Goal: Information Seeking & Learning: Learn about a topic

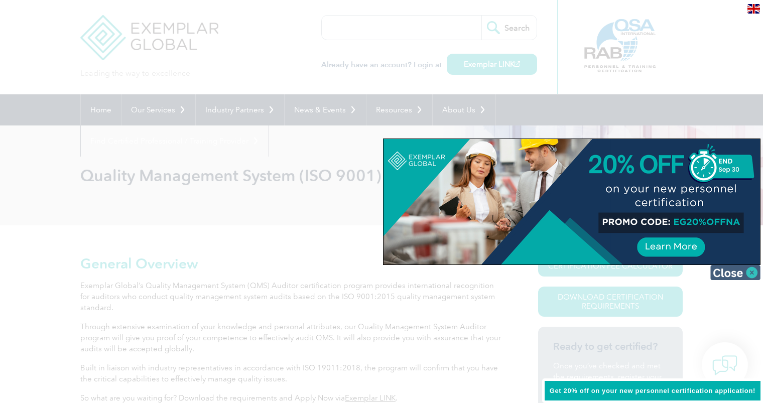
click at [729, 272] on img at bounding box center [735, 272] width 50 height 15
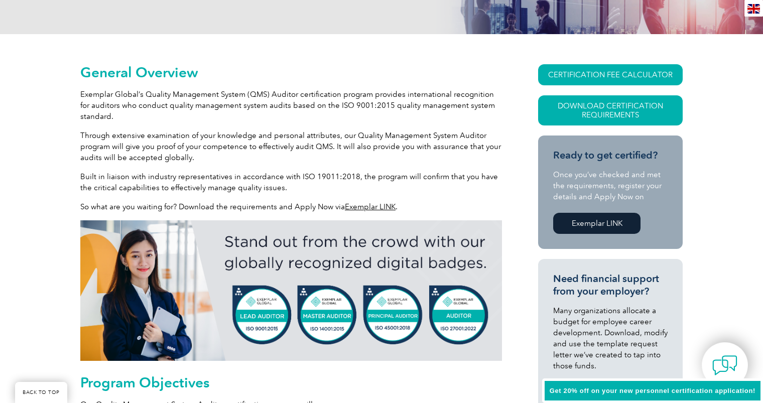
scroll to position [167, 0]
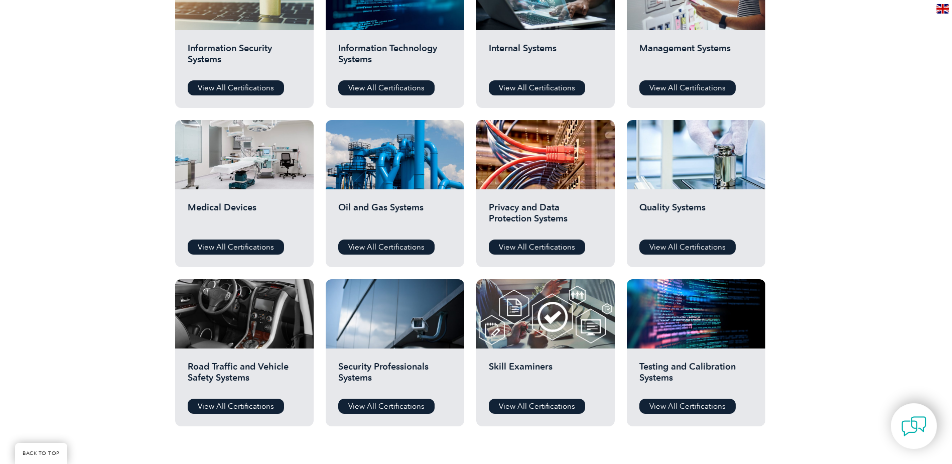
scroll to position [586, 0]
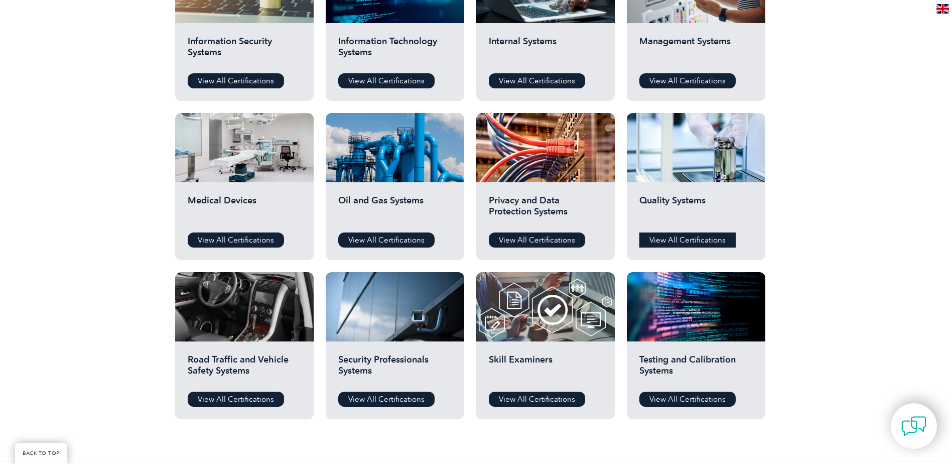
click at [689, 237] on link "View All Certifications" at bounding box center [687, 239] width 96 height 15
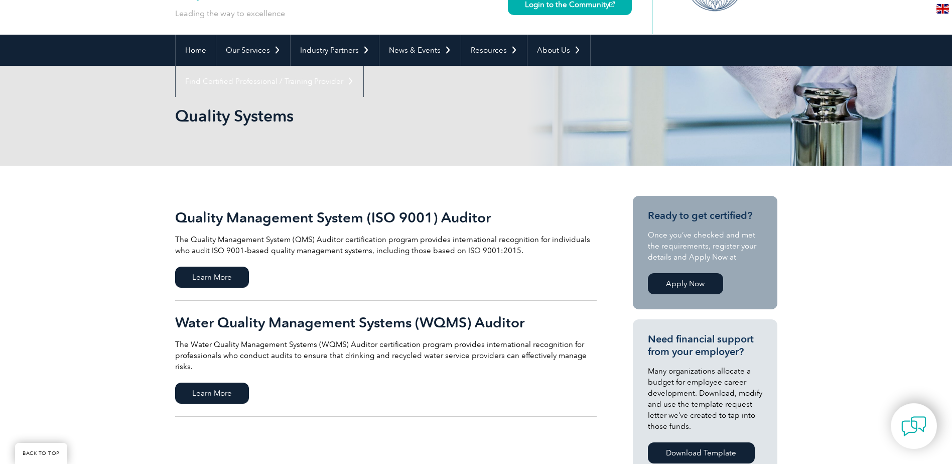
scroll to position [167, 0]
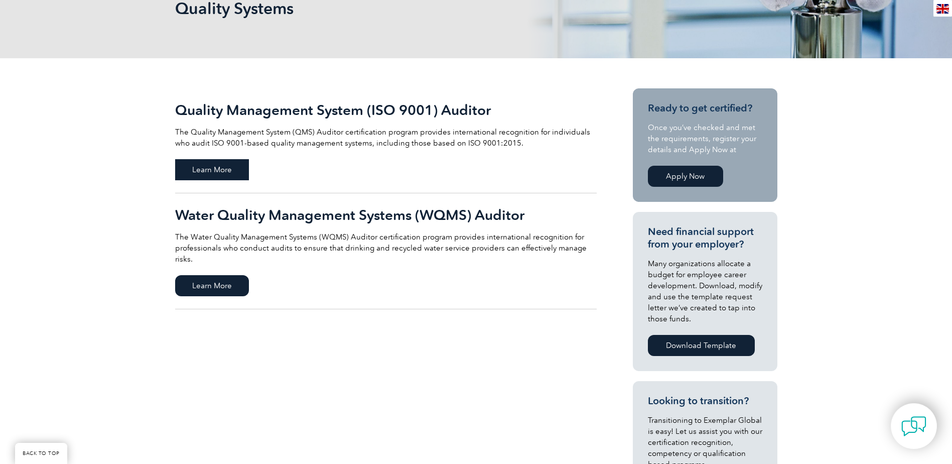
click at [223, 172] on span "Learn More" at bounding box center [212, 169] width 74 height 21
